Goal: Task Accomplishment & Management: Manage account settings

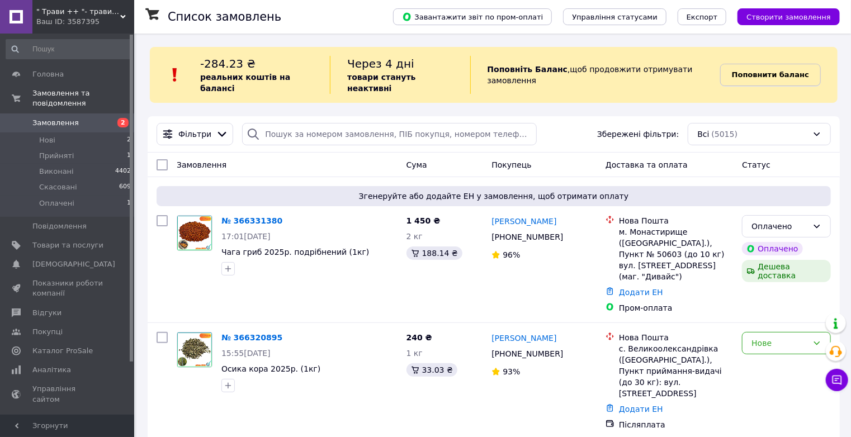
click at [797, 70] on b "Поповнити баланс" at bounding box center [770, 74] width 77 height 8
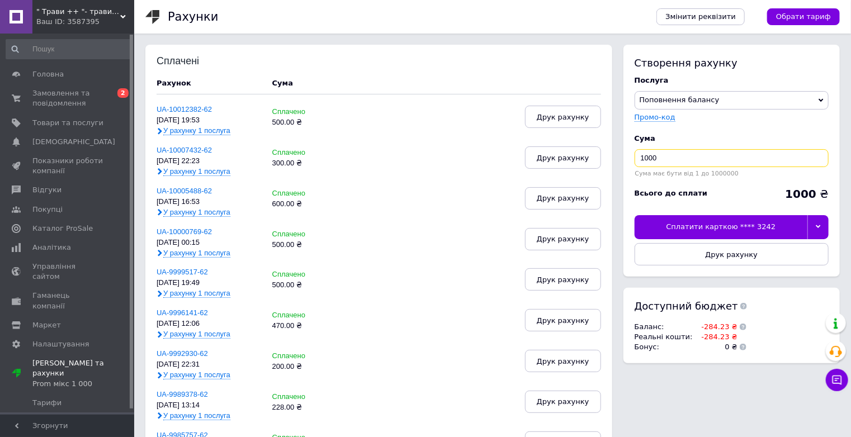
click at [692, 156] on input "1000" at bounding box center [731, 158] width 194 height 18
type input "1"
type input "400"
click at [815, 220] on div at bounding box center [817, 226] width 21 height 23
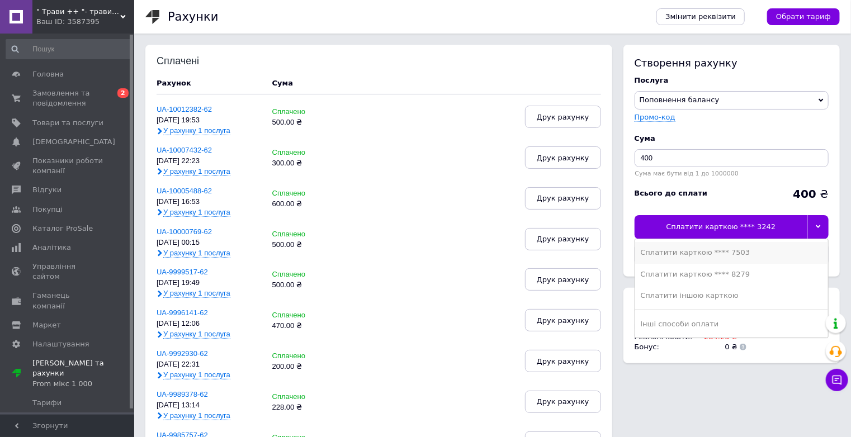
click at [735, 250] on div "Сплатити карткою **** 7503" at bounding box center [731, 253] width 182 height 10
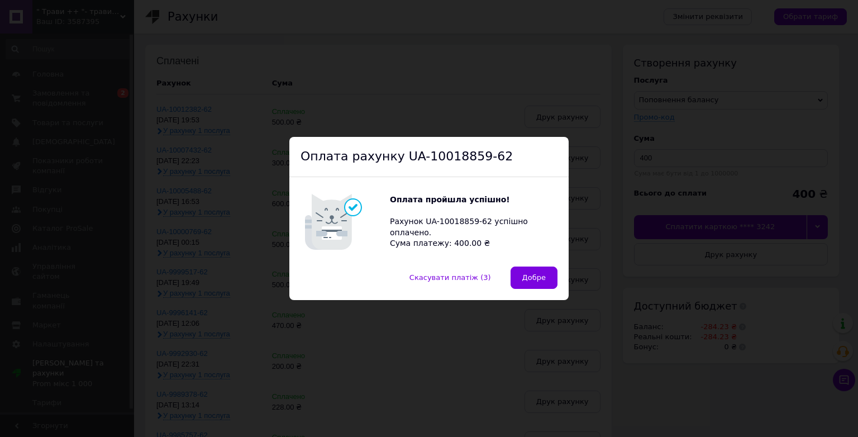
click at [544, 277] on button "Добре" at bounding box center [534, 278] width 47 height 22
